Goal: Information Seeking & Learning: Understand process/instructions

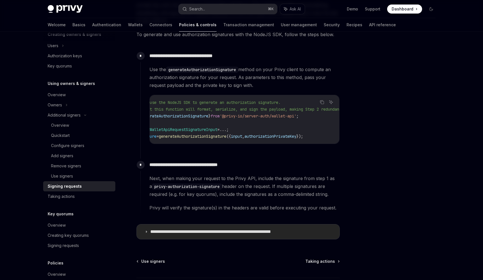
scroll to position [296, 0]
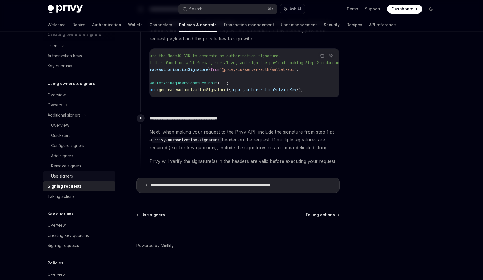
click at [63, 174] on div "Use signers" at bounding box center [62, 176] width 22 height 7
click at [63, 175] on div "Use signers" at bounding box center [62, 176] width 22 height 7
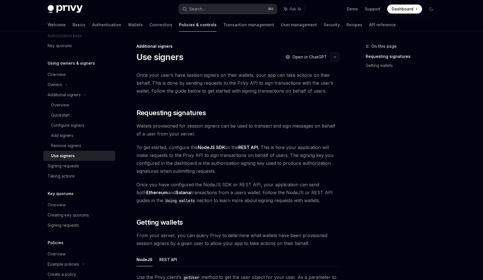
click at [336, 58] on icon "button" at bounding box center [335, 57] width 7 height 2
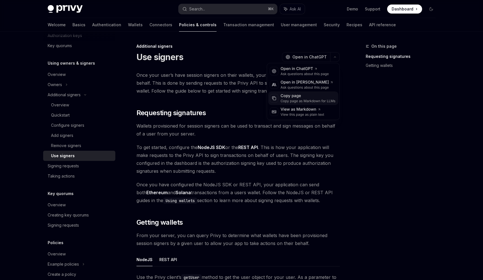
click at [295, 98] on div "Copy page" at bounding box center [308, 96] width 55 height 6
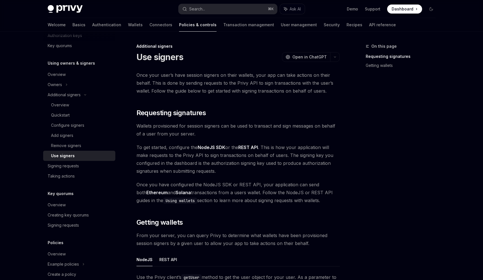
scroll to position [3, 0]
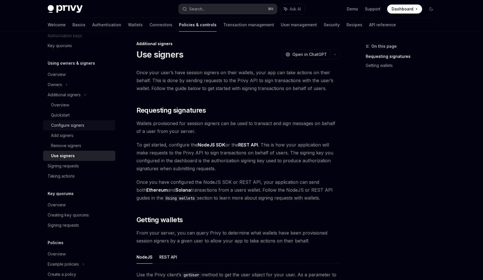
click at [66, 127] on div "Configure signers" at bounding box center [67, 125] width 33 height 7
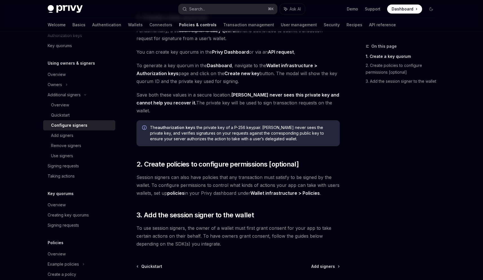
scroll to position [131, 0]
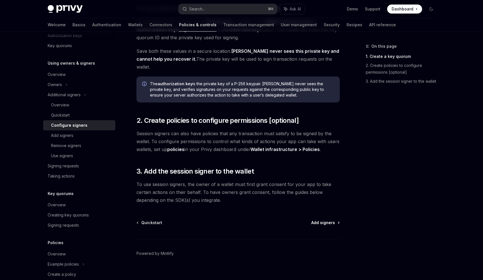
click at [326, 220] on span "Add signers" at bounding box center [323, 223] width 24 height 6
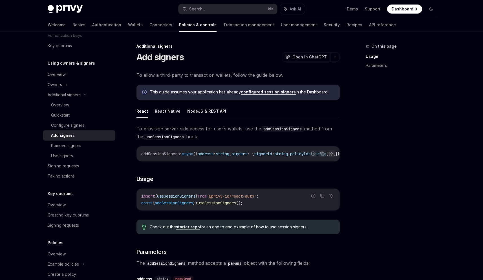
drag, startPoint x: 256, startPoint y: 161, endPoint x: 270, endPoint y: 161, distance: 14.1
click at [270, 161] on div "addSessionSigners : async ({ address : string , signers : { signerId : string ,…" at bounding box center [238, 153] width 203 height 15
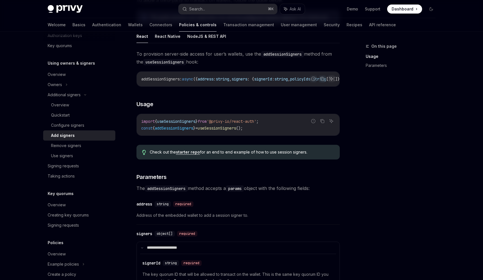
scroll to position [178, 0]
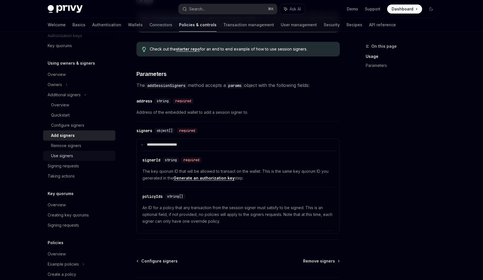
click at [65, 157] on div "Use signers" at bounding box center [62, 155] width 22 height 7
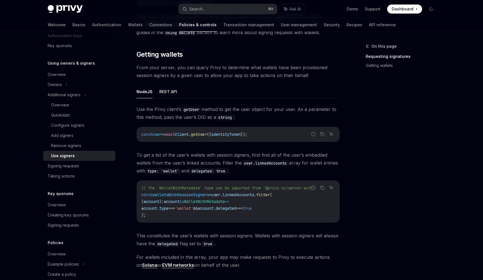
scroll to position [241, 0]
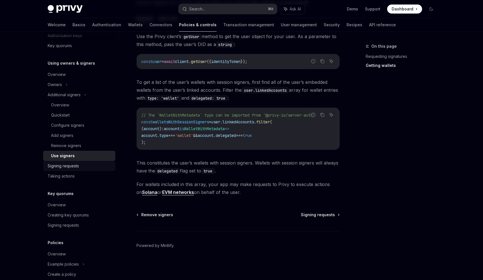
click at [52, 168] on div "Signing requests" at bounding box center [63, 166] width 31 height 7
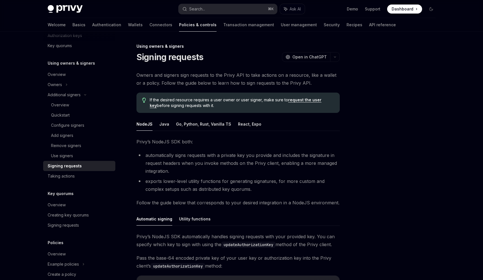
scroll to position [5, 0]
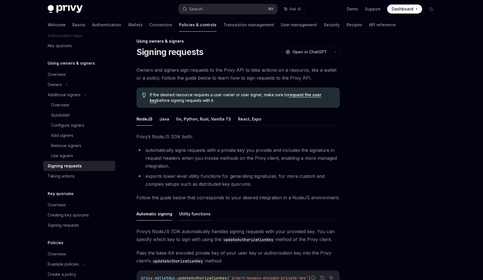
click at [190, 217] on button "Utility functions" at bounding box center [195, 213] width 32 height 13
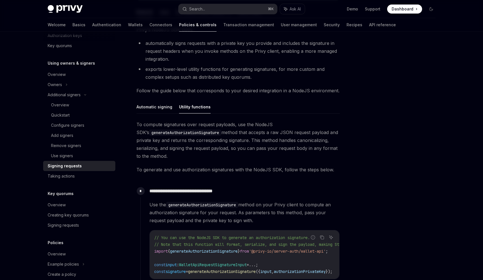
scroll to position [170, 0]
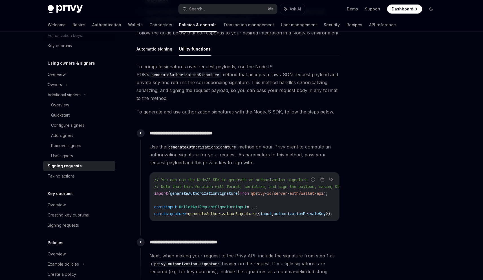
drag, startPoint x: 241, startPoint y: 223, endPoint x: 277, endPoint y: 223, distance: 35.5
click at [277, 223] on div "**********" at bounding box center [240, 178] width 199 height 103
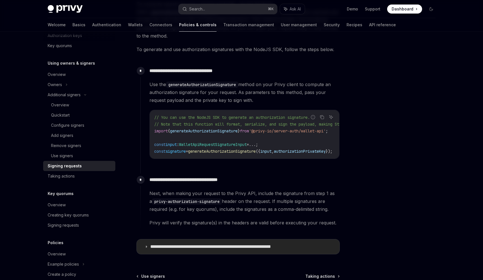
scroll to position [262, 0]
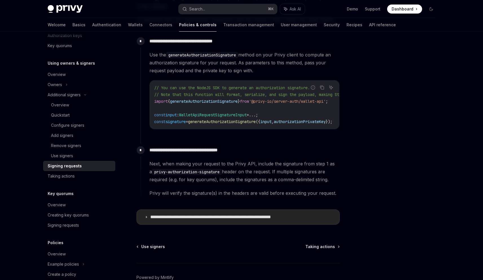
click at [205, 220] on p "**********" at bounding box center [228, 217] width 156 height 6
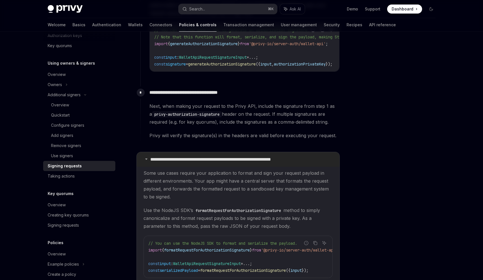
scroll to position [320, 0]
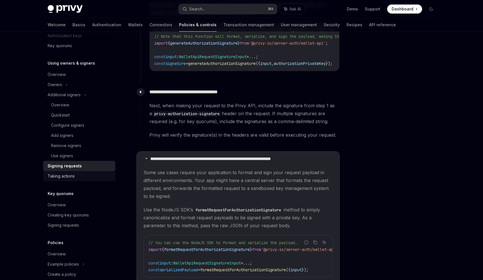
click at [58, 175] on div "Taking actions" at bounding box center [61, 176] width 27 height 7
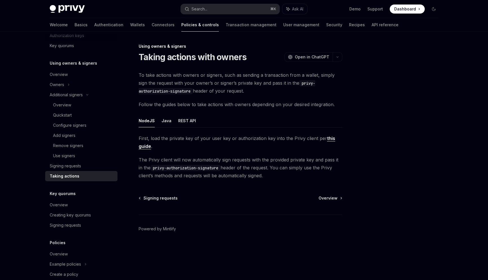
click at [328, 138] on link "this guide" at bounding box center [237, 142] width 196 height 14
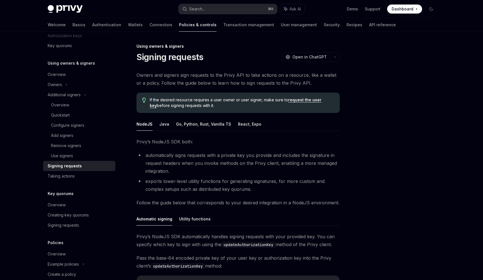
click at [304, 101] on link "request the user key" at bounding box center [236, 102] width 172 height 11
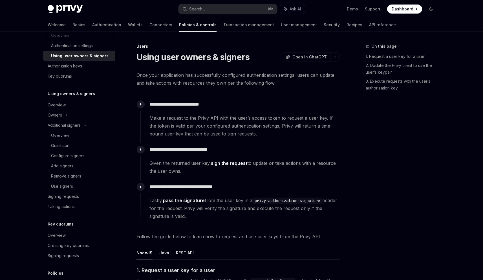
type textarea "*"
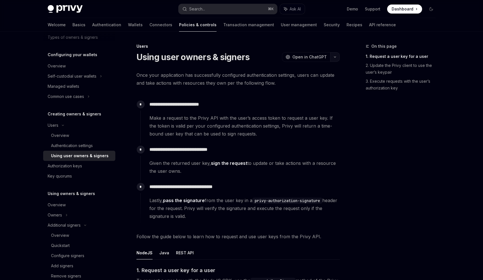
click at [334, 55] on button "button" at bounding box center [335, 57] width 10 height 10
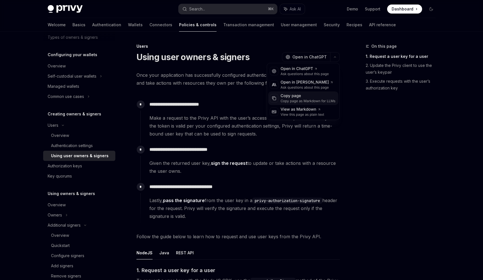
click at [293, 97] on div "Copy page" at bounding box center [308, 96] width 55 height 6
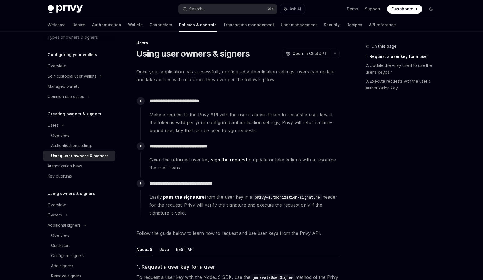
scroll to position [4, 0]
click at [92, 145] on div "Authentication settings" at bounding box center [72, 145] width 42 height 7
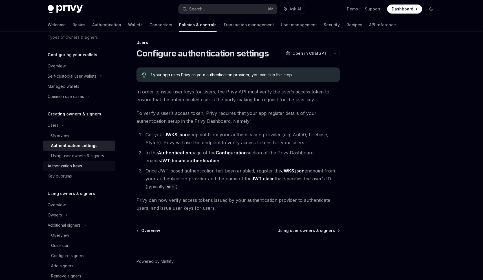
click at [71, 165] on div "Authorization keys" at bounding box center [65, 166] width 34 height 7
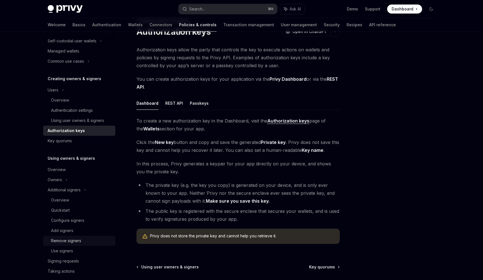
scroll to position [89, 0]
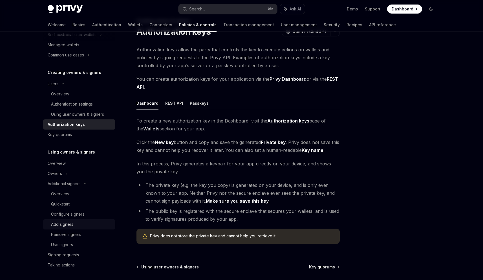
click at [65, 223] on div "Add signers" at bounding box center [62, 224] width 22 height 7
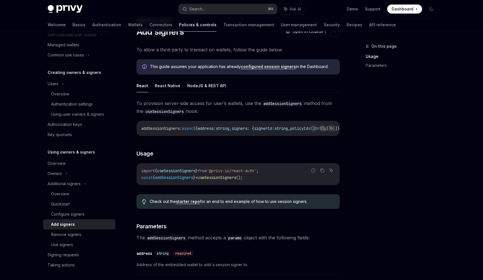
scroll to position [51, 0]
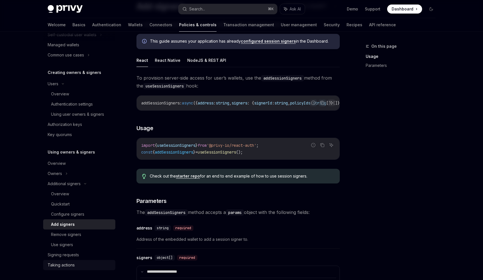
click at [65, 265] on div "Taking actions" at bounding box center [61, 265] width 27 height 7
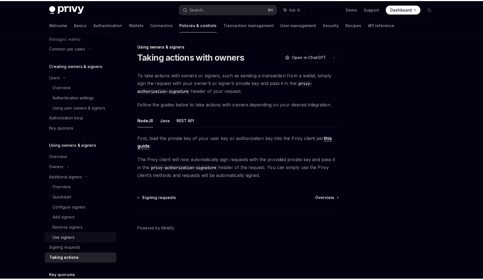
scroll to position [96, 0]
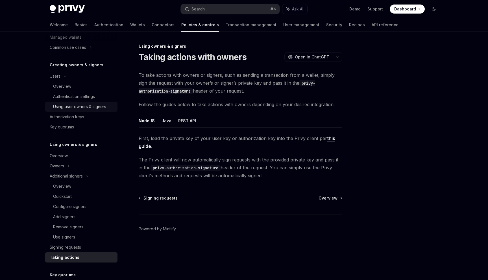
click at [76, 106] on div "Using user owners & signers" at bounding box center [79, 106] width 53 height 7
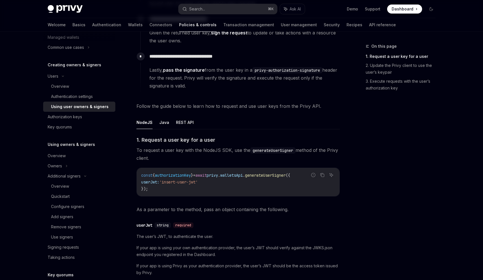
scroll to position [133, 0]
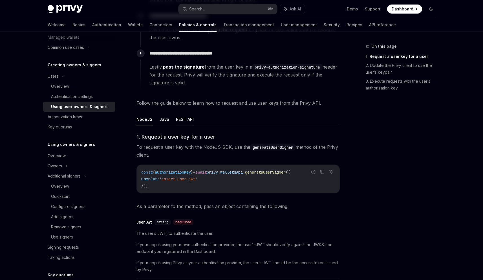
click at [180, 124] on button "REST API" at bounding box center [185, 119] width 18 height 13
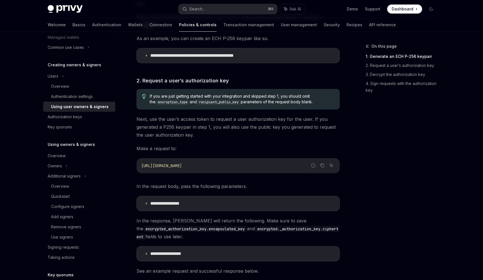
scroll to position [642, 0]
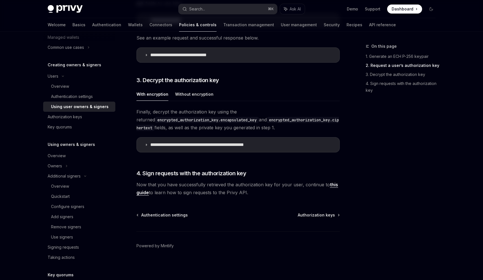
click at [331, 184] on link "this guide" at bounding box center [238, 189] width 202 height 14
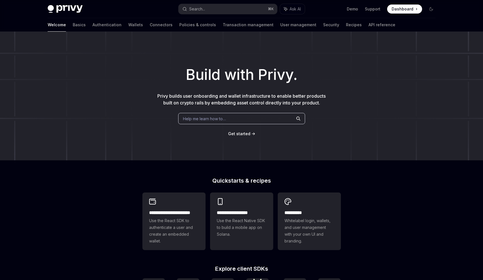
type textarea "*"
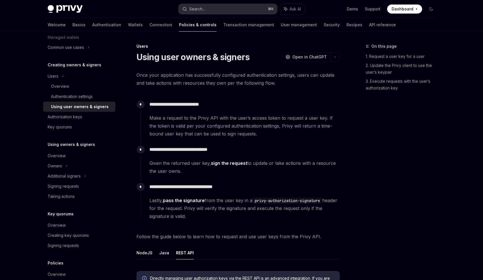
click at [201, 8] on div "Search..." at bounding box center [197, 9] width 16 height 7
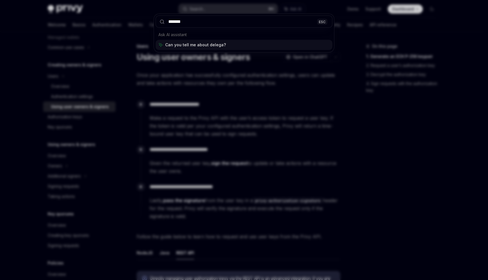
type input "********"
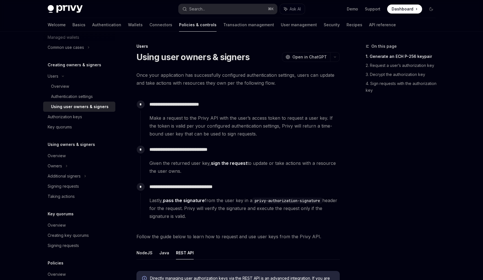
type textarea "*"
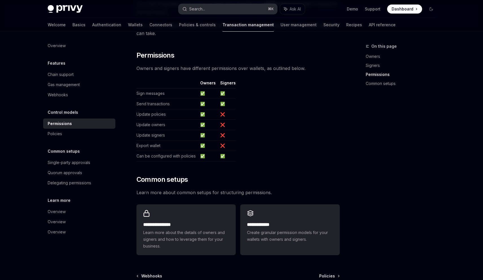
click at [199, 4] on div "Privy Docs home page Search... ⌘ K Ask AI Demo Support Dashboard Dashboard Sear…" at bounding box center [242, 9] width 388 height 18
click at [197, 7] on div "Search..." at bounding box center [197, 9] width 16 height 7
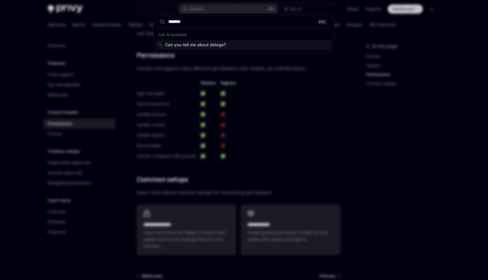
type input "********"
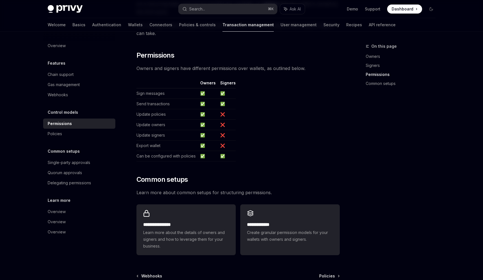
type textarea "*"
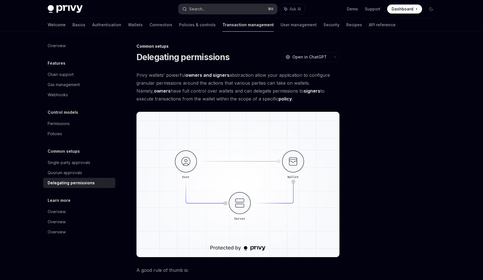
click at [208, 5] on button "Search... ⌘ K" at bounding box center [228, 9] width 99 height 10
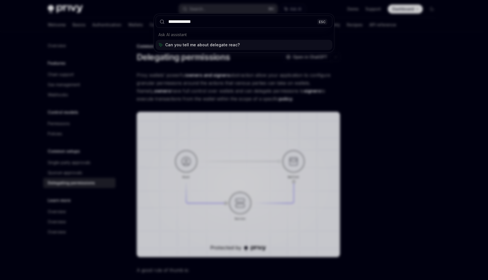
type input "**********"
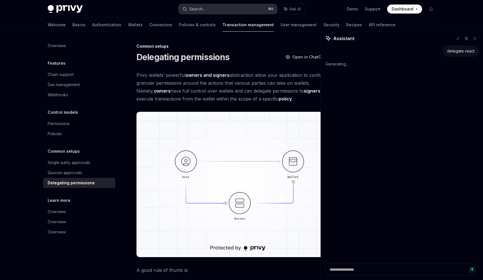
click at [207, 9] on button "Search... ⌘ K" at bounding box center [228, 9] width 99 height 10
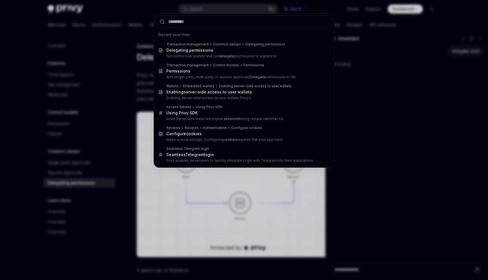
type textarea "*"
click at [178, 21] on input "text" at bounding box center [243, 22] width 177 height 12
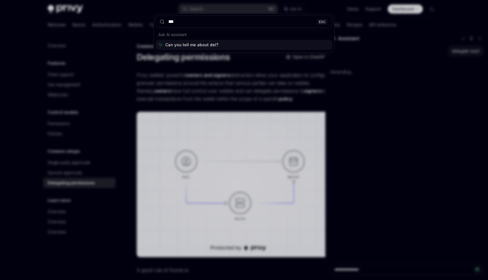
type input "****"
type textarea "*"
type input "******"
type textarea "*"
type input "**********"
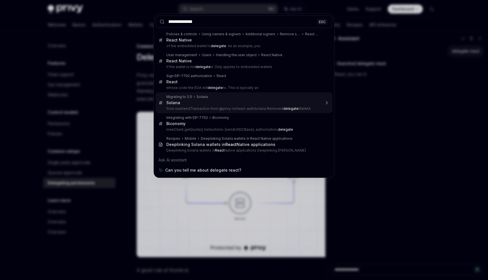
type textarea "*"
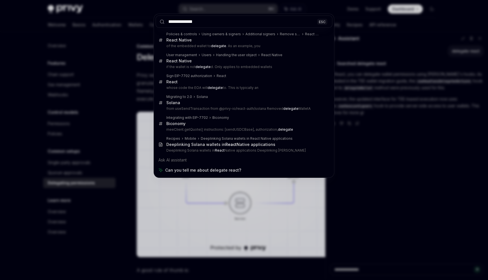
type input "**********"
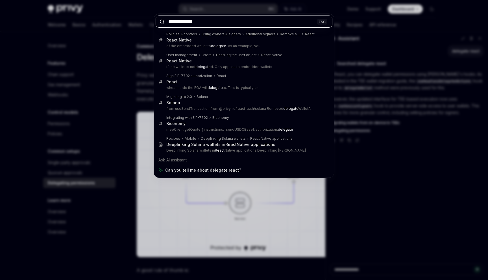
type textarea "*"
drag, startPoint x: 201, startPoint y: 22, endPoint x: 129, endPoint y: 21, distance: 72.5
click at [129, 21] on div "**********" at bounding box center [244, 140] width 488 height 280
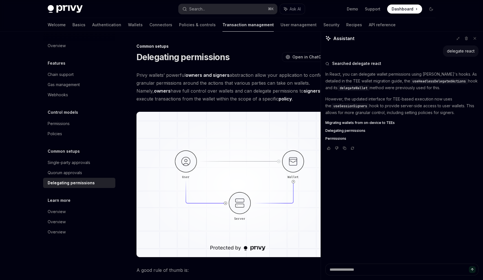
click at [179, 4] on button "Search... ⌘ K" at bounding box center [228, 9] width 99 height 10
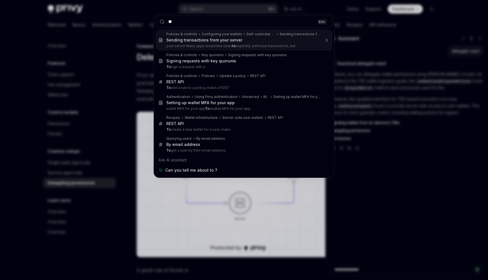
type input "*"
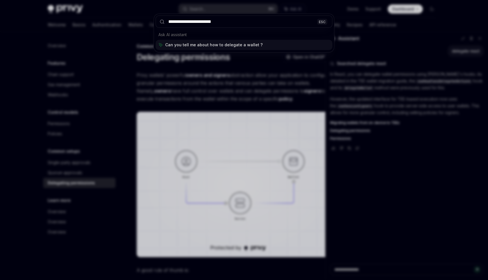
type input "**********"
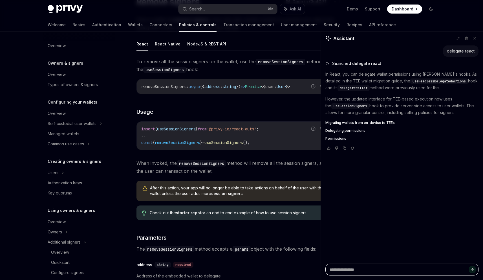
scroll to position [137, 0]
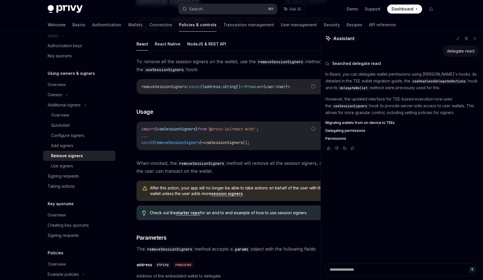
click at [239, 106] on div "To remove all the session signers on the wallet, use the removeSessionSigners m…" at bounding box center [238, 277] width 203 height 439
click at [478, 39] on button at bounding box center [474, 38] width 7 height 7
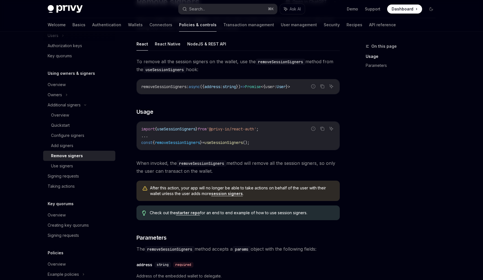
scroll to position [0, 0]
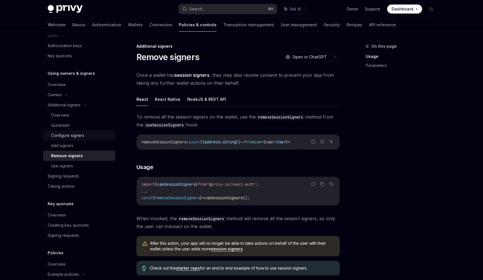
click at [63, 135] on div "Configure signers" at bounding box center [67, 135] width 33 height 7
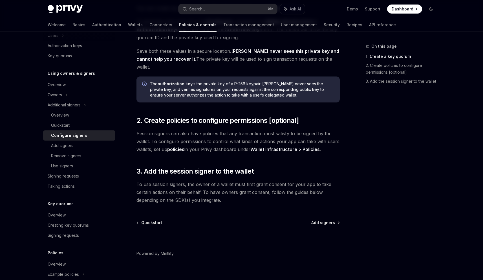
scroll to position [129, 0]
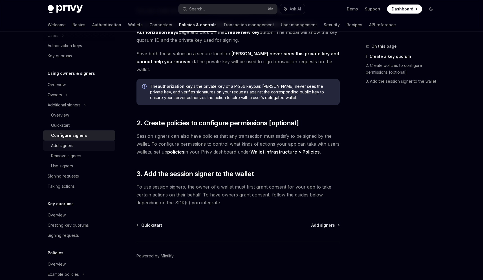
click at [65, 149] on link "Add signers" at bounding box center [79, 146] width 72 height 10
type textarea "*"
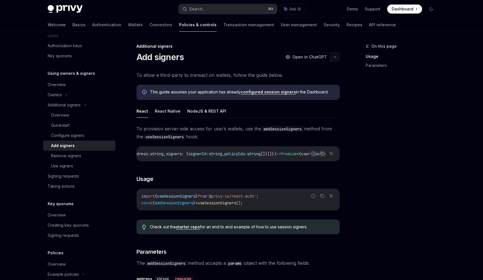
click at [336, 58] on icon "button" at bounding box center [335, 57] width 7 height 2
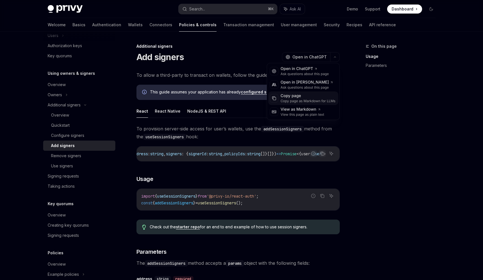
click at [299, 99] on div "Copy page as Markdown for LLMs" at bounding box center [308, 101] width 55 height 5
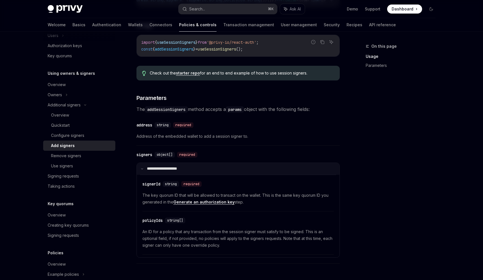
scroll to position [154, 0]
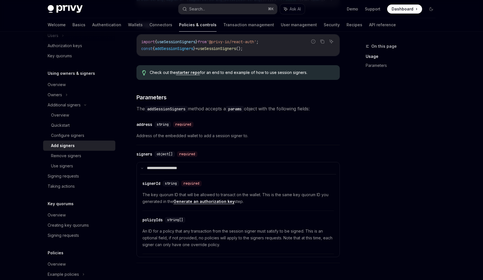
click at [190, 203] on link "Generate an authorization key" at bounding box center [204, 201] width 61 height 5
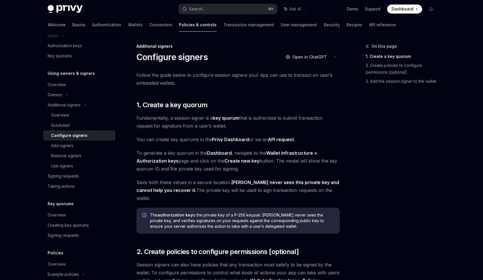
type textarea "*"
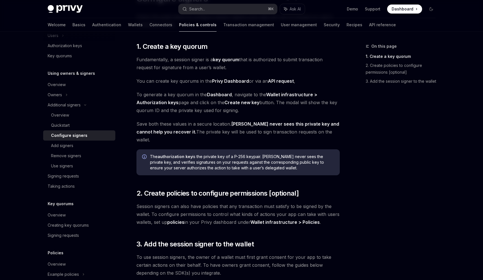
scroll to position [58, 0]
